Goal: Task Accomplishment & Management: Use online tool/utility

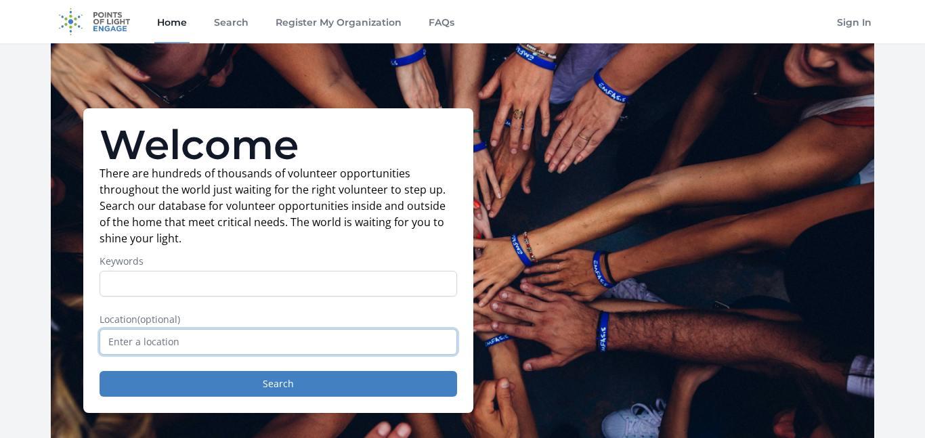
click at [291, 343] on input "text" at bounding box center [279, 342] width 358 height 26
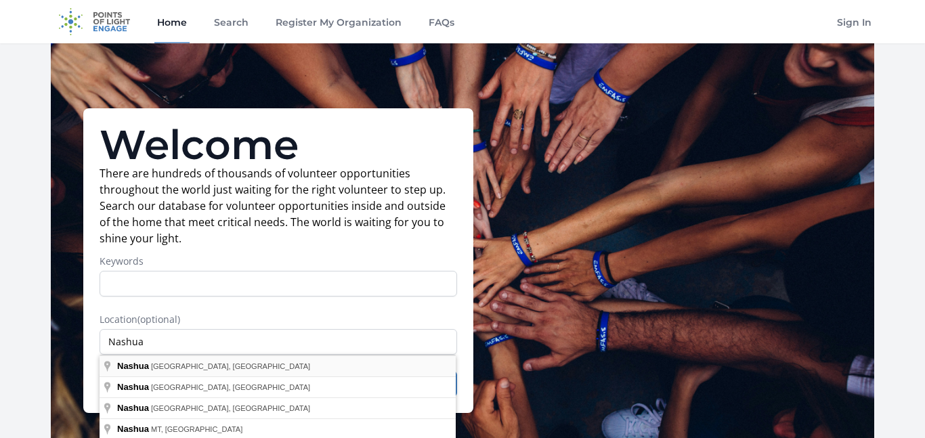
type input "Nashua, NH, USA"
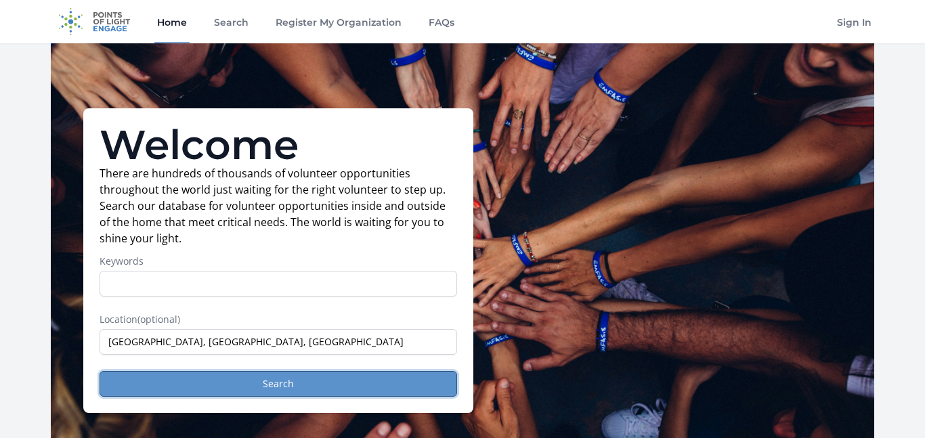
click at [210, 375] on button "Search" at bounding box center [279, 384] width 358 height 26
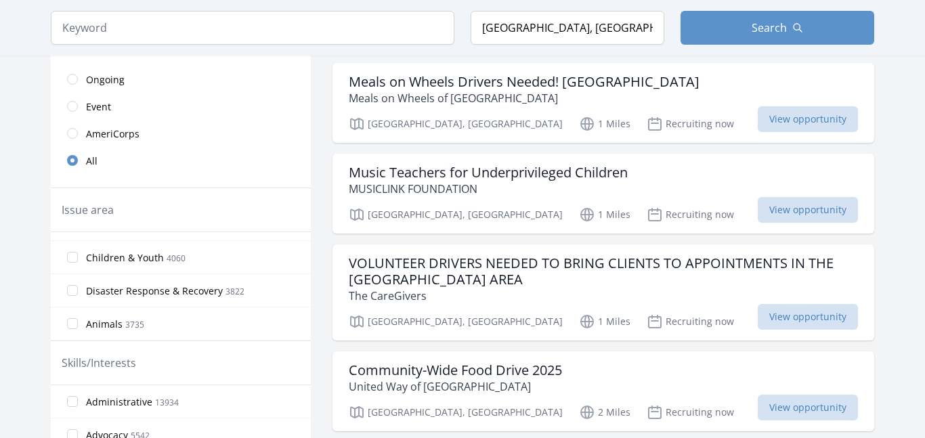
scroll to position [96, 0]
click at [200, 317] on label "Animals 3735" at bounding box center [181, 318] width 260 height 27
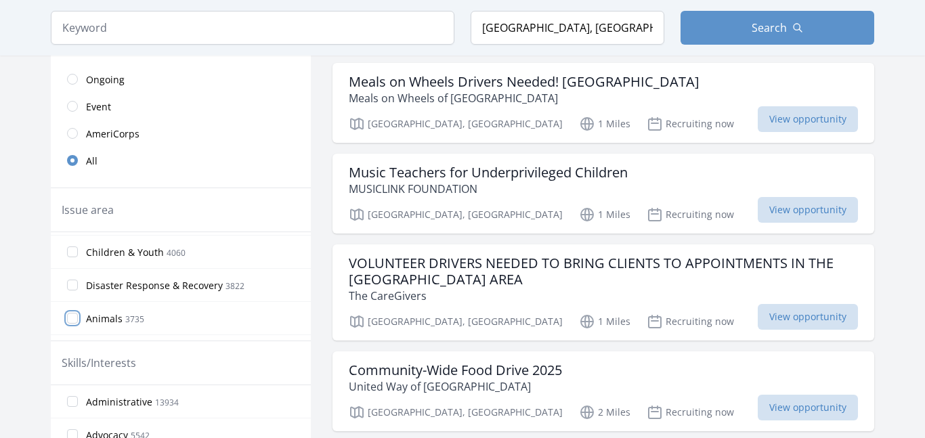
click at [78, 317] on input "Animals 3735" at bounding box center [72, 318] width 11 height 11
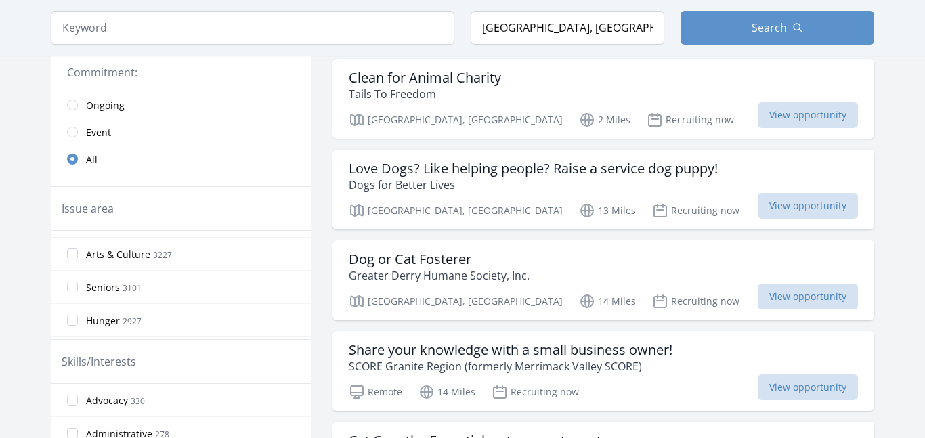
scroll to position [196, 0]
click at [137, 254] on span "Arts & Culture" at bounding box center [118, 251] width 64 height 14
click at [78, 254] on input "Arts & Culture 3227" at bounding box center [72, 250] width 11 height 11
click at [137, 254] on span "Arts & Culture" at bounding box center [118, 251] width 64 height 14
click at [78, 254] on input "Arts & Culture 3227" at bounding box center [72, 250] width 11 height 11
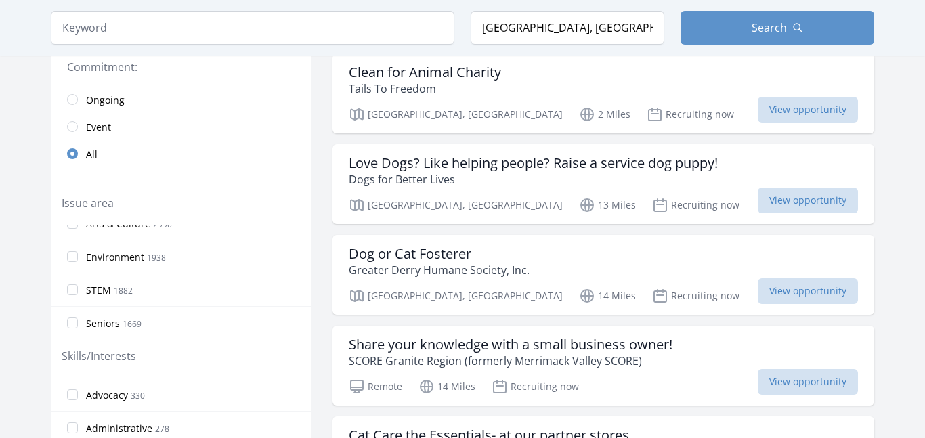
scroll to position [154, 0]
click at [74, 286] on input "Arts & Culture 2990" at bounding box center [72, 287] width 11 height 11
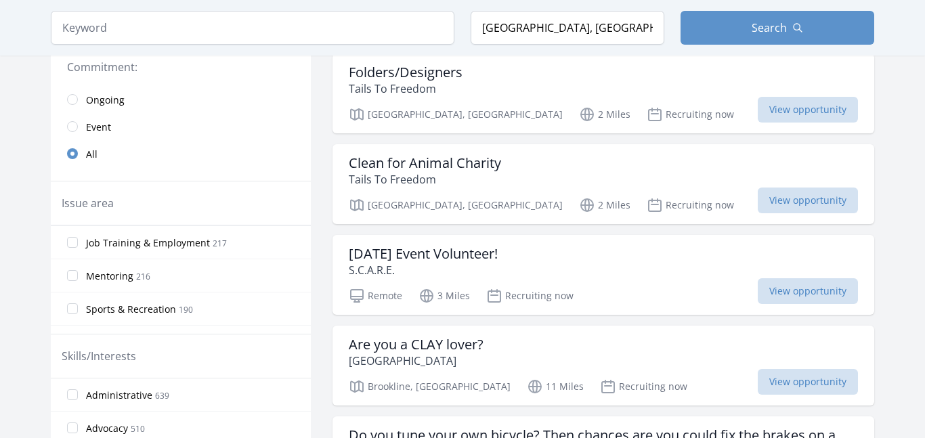
scroll to position [635, 0]
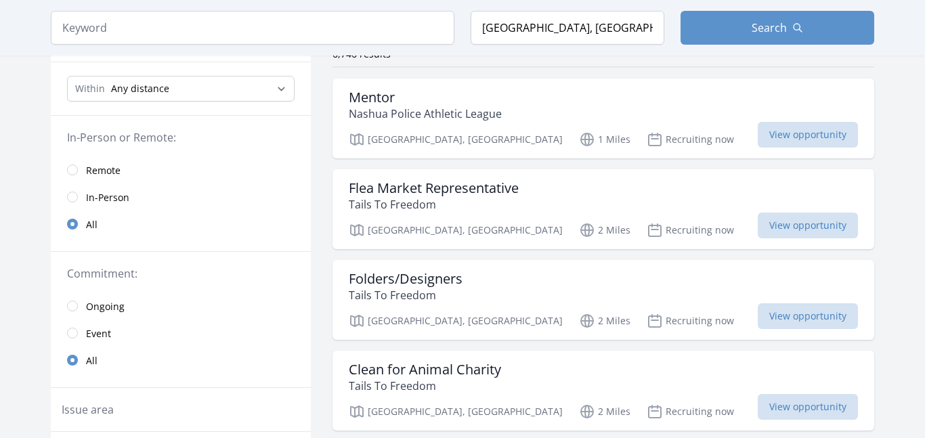
scroll to position [119, 0]
click at [825, 326] on span "View opportunity" at bounding box center [808, 317] width 100 height 26
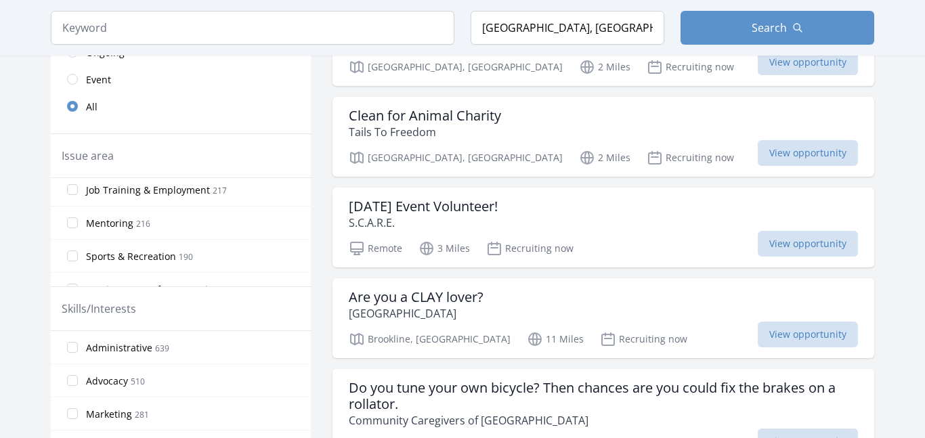
scroll to position [375, 0]
click at [818, 249] on span "View opportunity" at bounding box center [808, 243] width 100 height 26
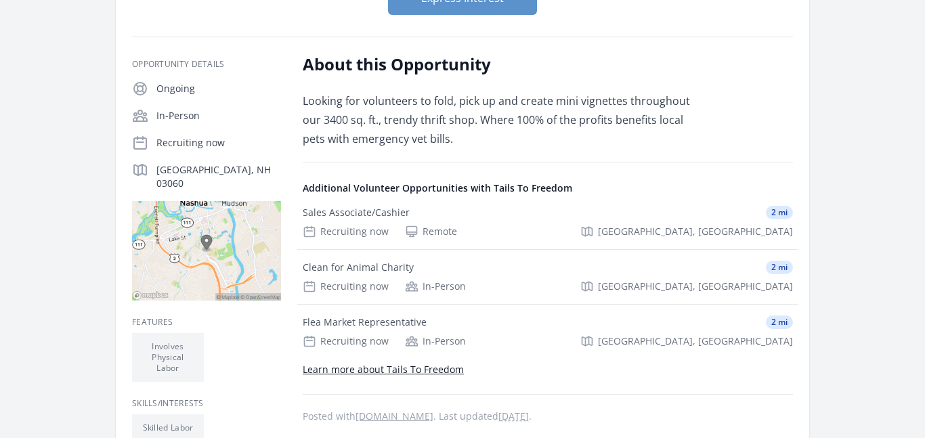
scroll to position [198, 0]
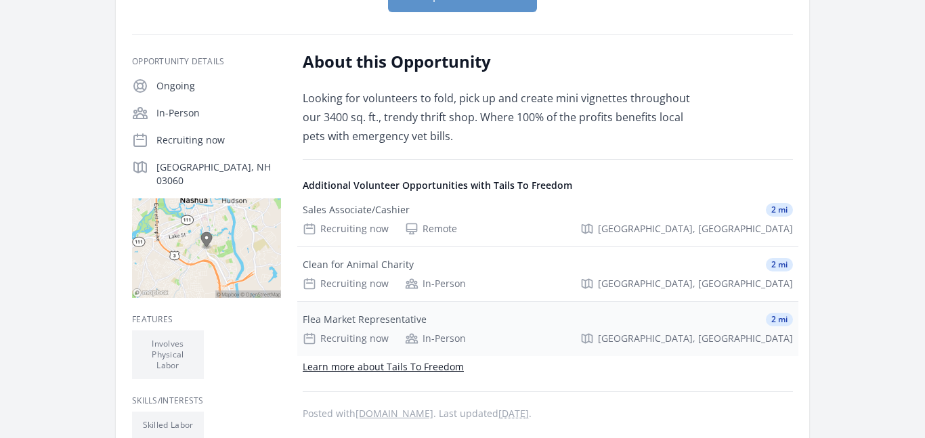
click at [372, 322] on div "Flea Market Representative" at bounding box center [365, 320] width 124 height 14
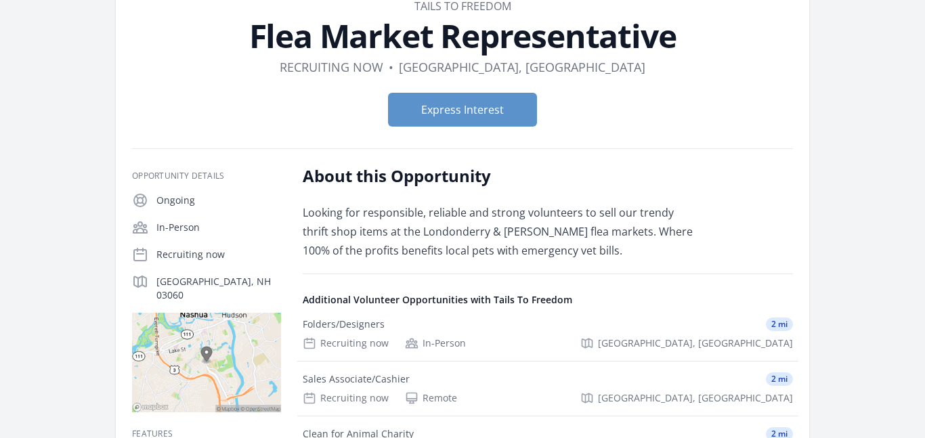
scroll to position [84, 0]
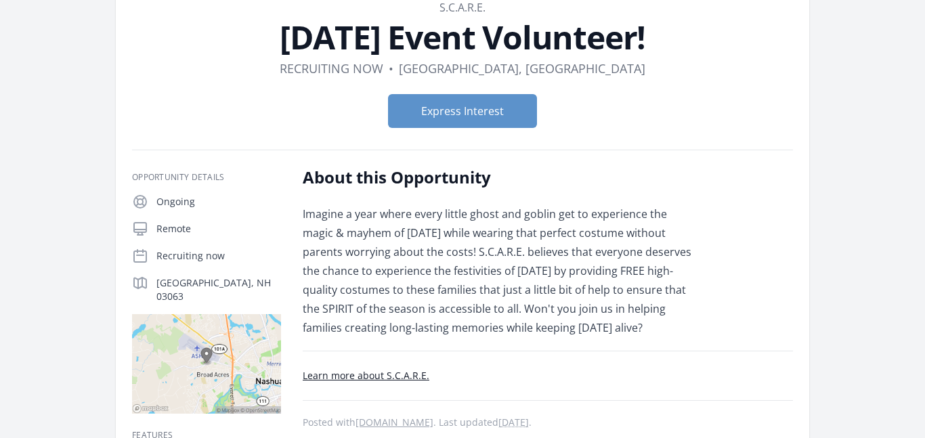
scroll to position [83, 0]
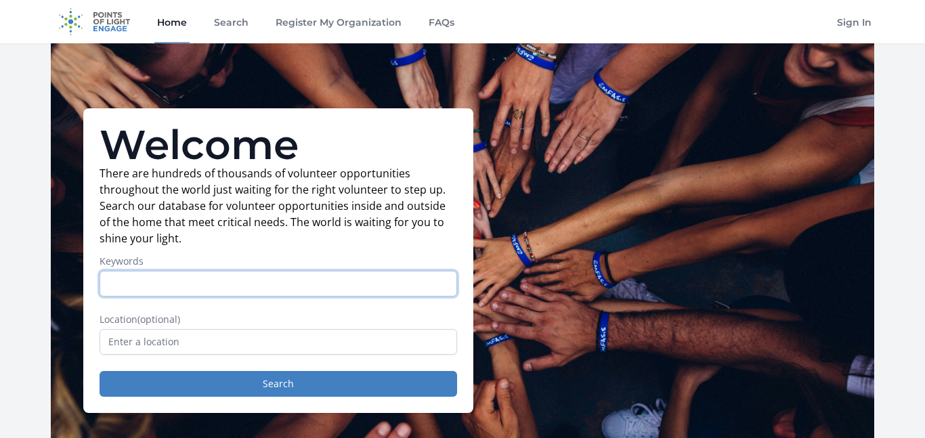
click at [154, 285] on input "Keywords" at bounding box center [279, 284] width 358 height 26
type input "Haunted House"
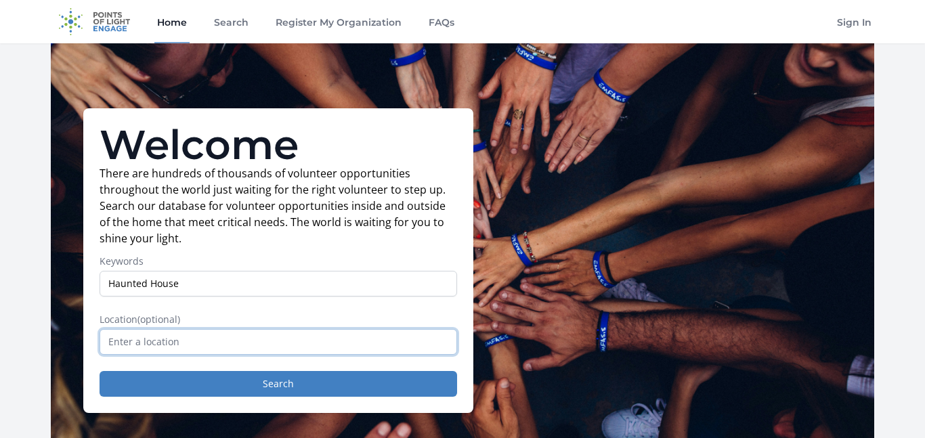
click at [128, 352] on input "text" at bounding box center [279, 342] width 358 height 26
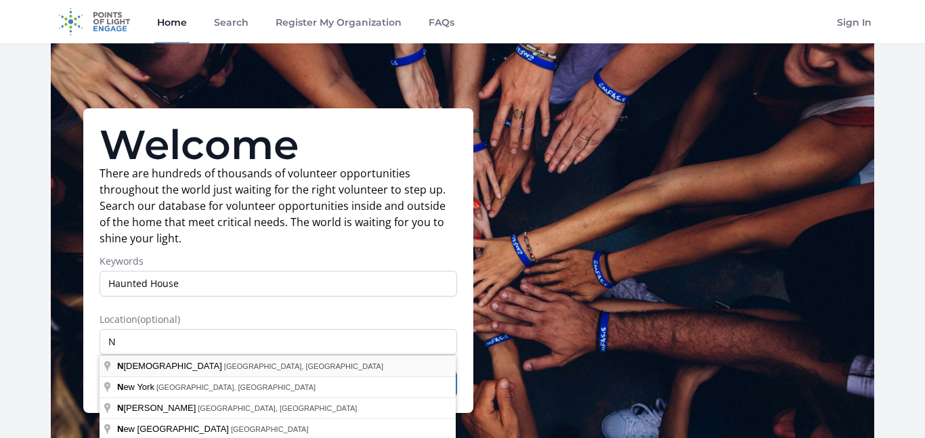
type input "[GEOGRAPHIC_DATA], [GEOGRAPHIC_DATA], [GEOGRAPHIC_DATA]"
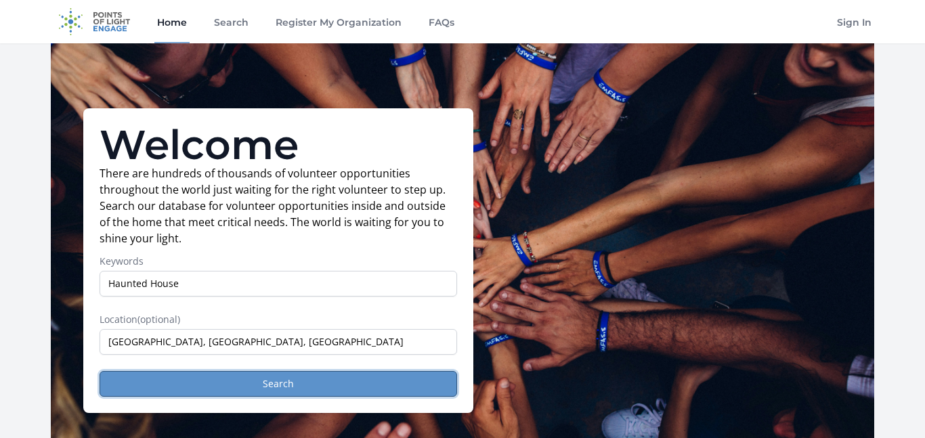
click at [161, 379] on button "Search" at bounding box center [279, 384] width 358 height 26
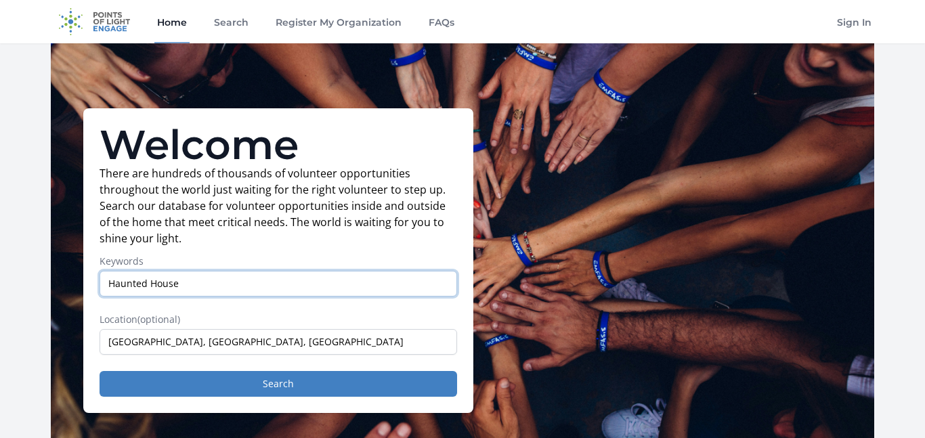
click at [213, 289] on input "Haunted House" at bounding box center [279, 284] width 358 height 26
type input "H"
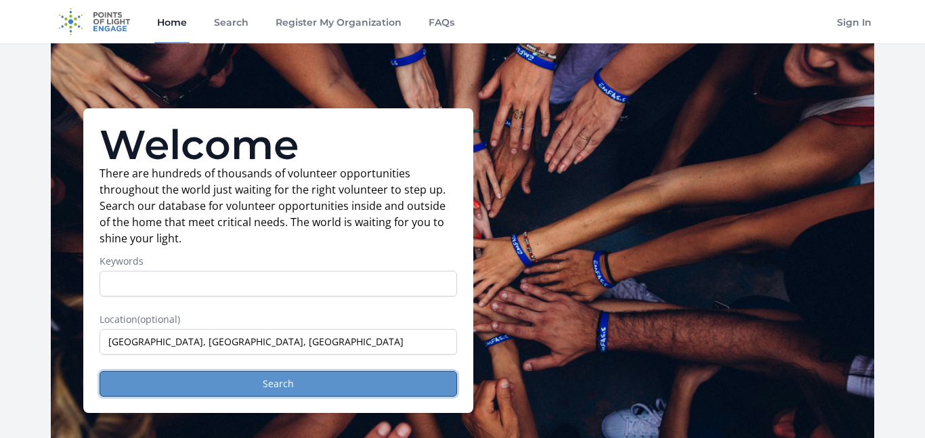
click at [337, 395] on button "Search" at bounding box center [279, 384] width 358 height 26
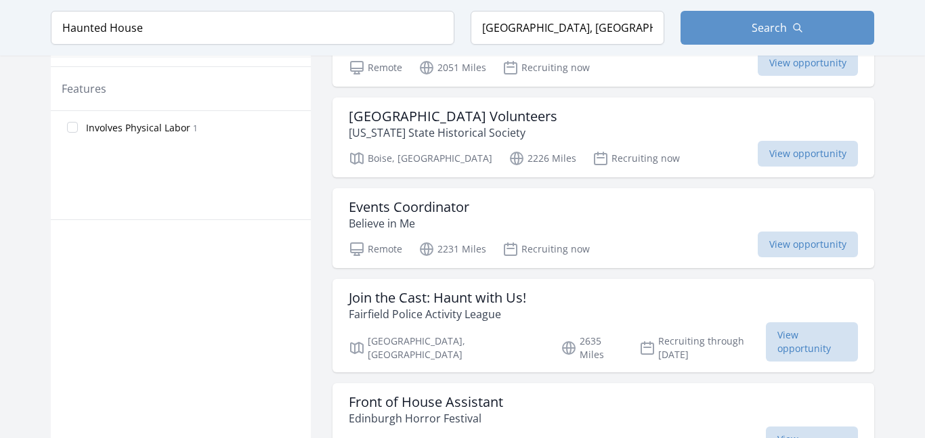
scroll to position [765, 0]
click at [766, 337] on span "View opportunity" at bounding box center [812, 340] width 92 height 39
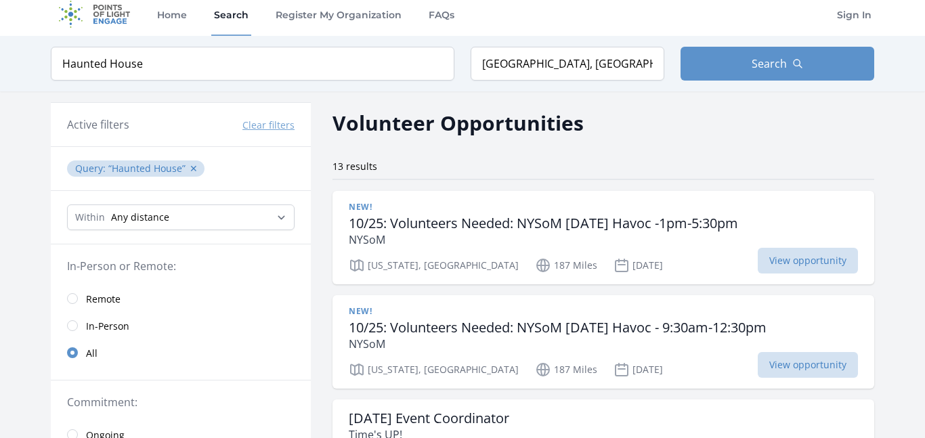
scroll to position [0, 0]
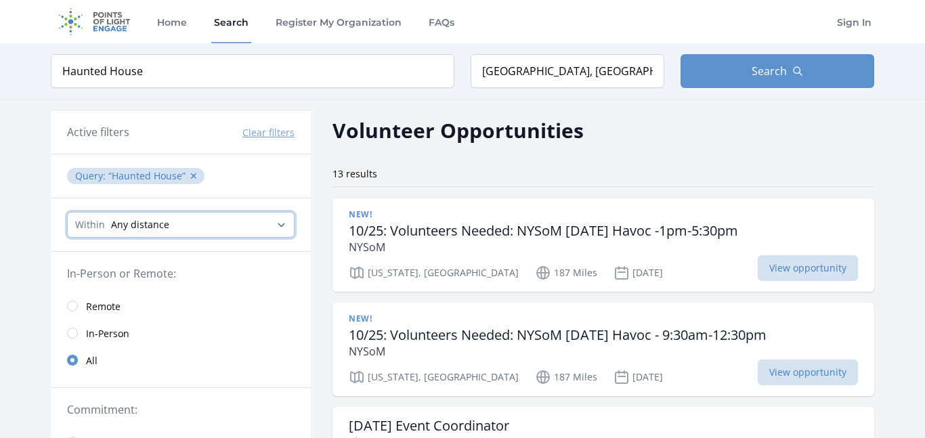
click at [278, 221] on select "Any distance , 5 Miles , 20 Miles , 50 Miles , 100 Miles" at bounding box center [181, 225] width 228 height 26
select select "32186"
click at [67, 212] on select "Any distance , 5 Miles , 20 Miles , 50 Miles , 100 Miles" at bounding box center [181, 225] width 228 height 26
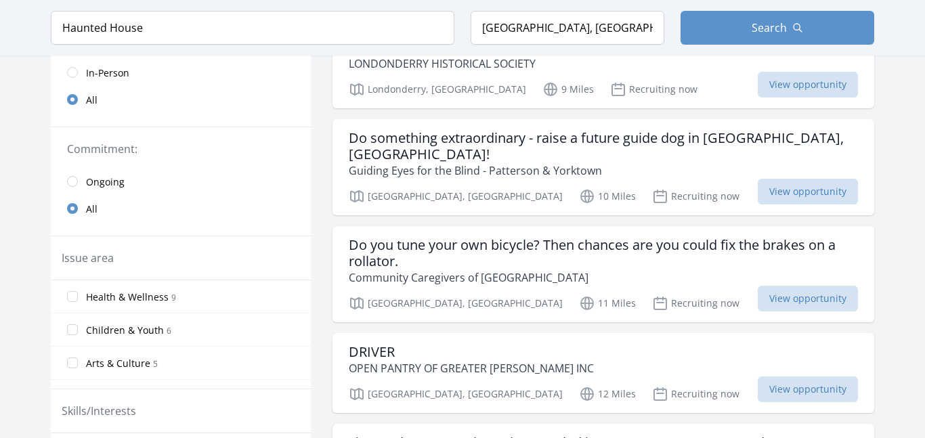
scroll to position [262, 0]
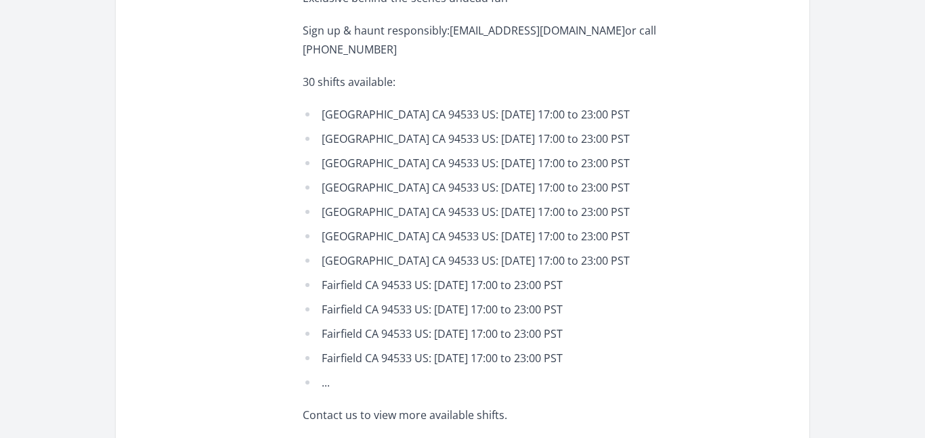
scroll to position [768, 0]
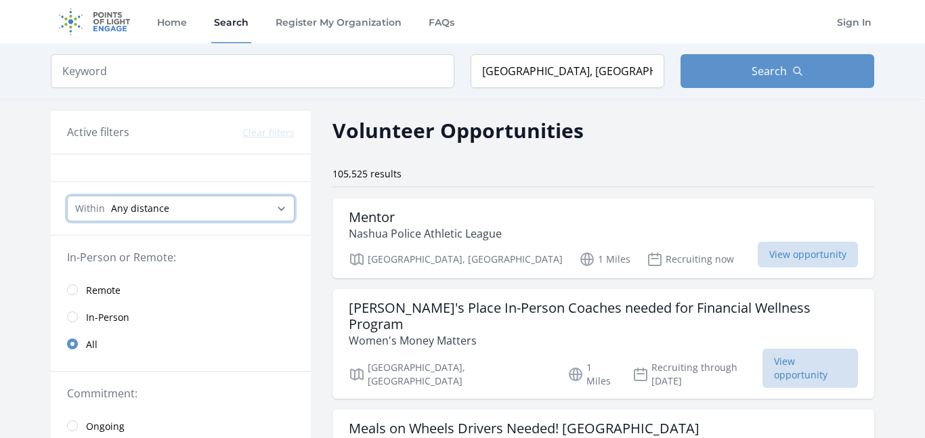
click at [224, 211] on select "Any distance , 5 Miles , 20 Miles , 50 Miles , 100 Miles" at bounding box center [181, 209] width 228 height 26
select select "8046"
click at [67, 196] on select "Any distance , 5 Miles , 20 Miles , 50 Miles , 100 Miles" at bounding box center [181, 209] width 228 height 26
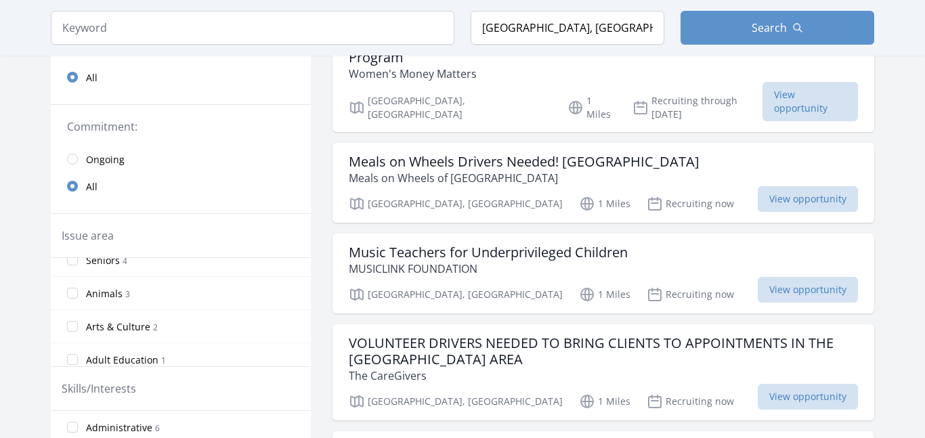
scroll to position [115, 0]
click at [89, 321] on span "Arts & Culture" at bounding box center [118, 326] width 64 height 14
click at [78, 321] on input "Arts & Culture 2" at bounding box center [72, 325] width 11 height 11
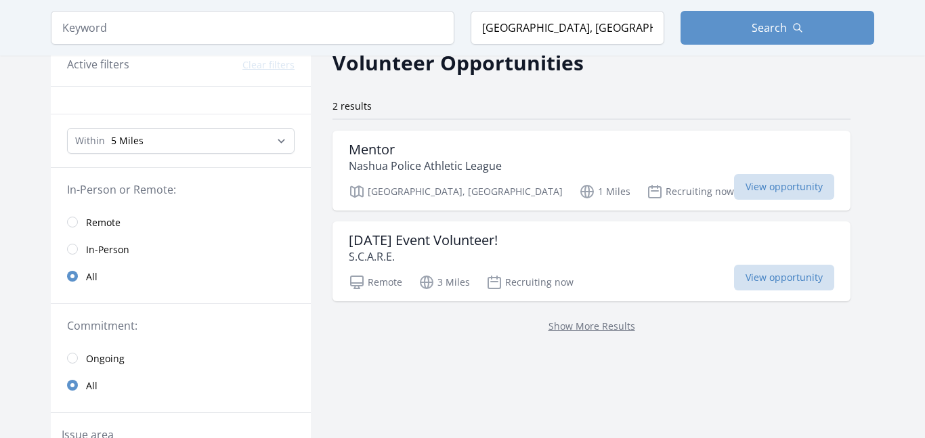
scroll to position [64, 0]
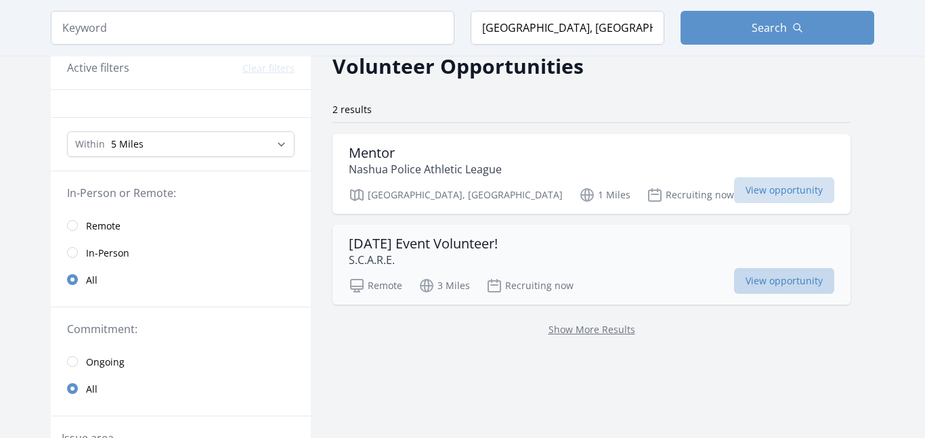
click at [734, 283] on span "View opportunity" at bounding box center [784, 281] width 100 height 26
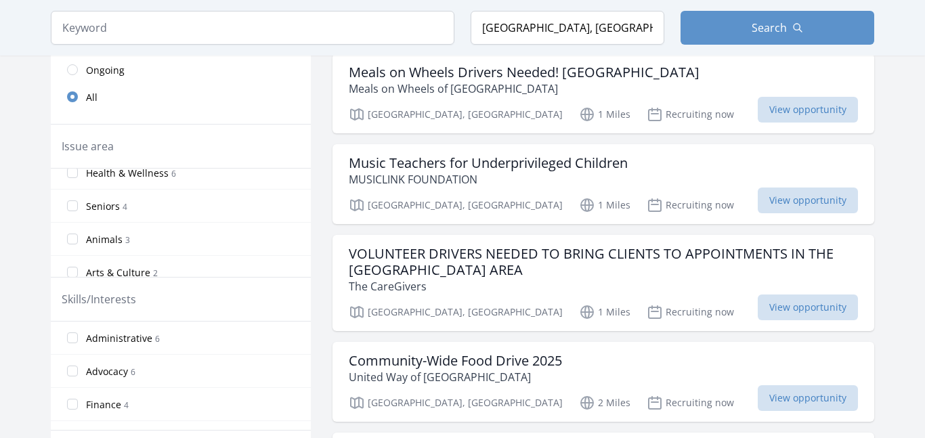
scroll to position [82, 0]
click at [74, 236] on input "Animals 3" at bounding box center [72, 235] width 11 height 11
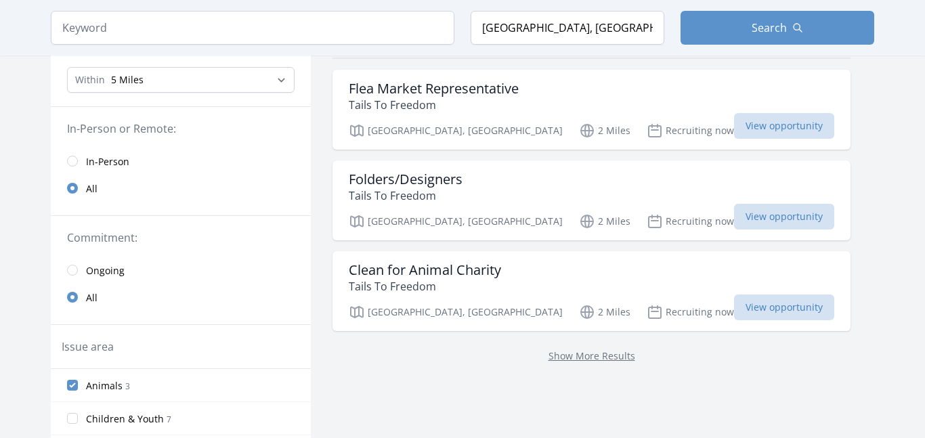
scroll to position [131, 0]
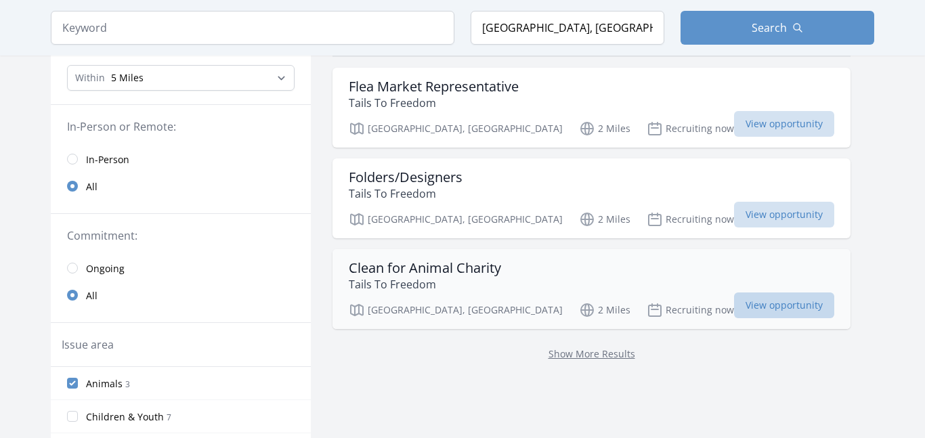
click at [734, 314] on span "View opportunity" at bounding box center [784, 306] width 100 height 26
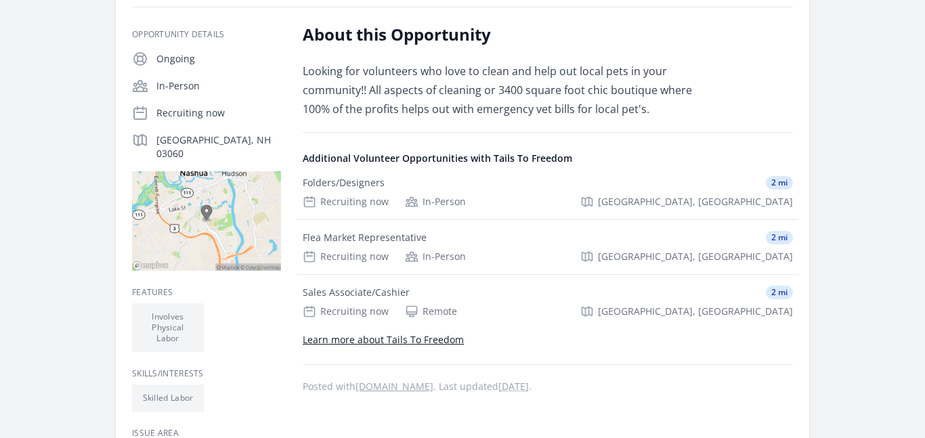
scroll to position [219, 0]
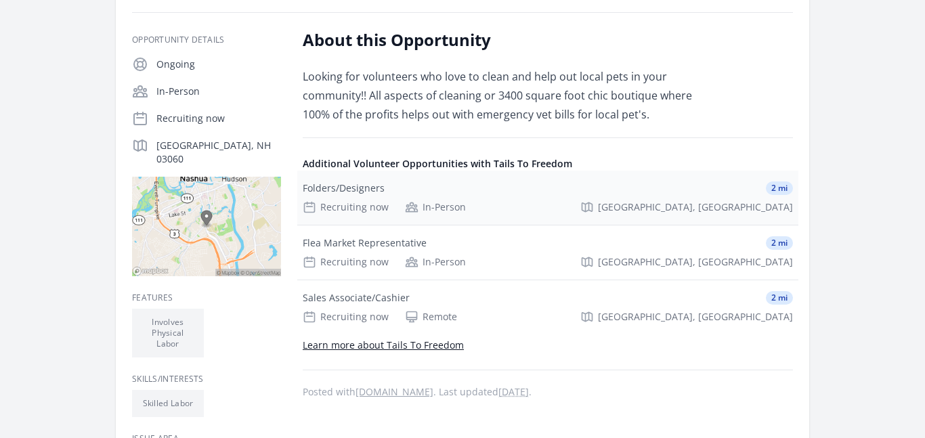
click at [605, 211] on div "Recruiting now In-Person [GEOGRAPHIC_DATA], [GEOGRAPHIC_DATA]" at bounding box center [548, 207] width 490 height 14
